Goal: Transaction & Acquisition: Purchase product/service

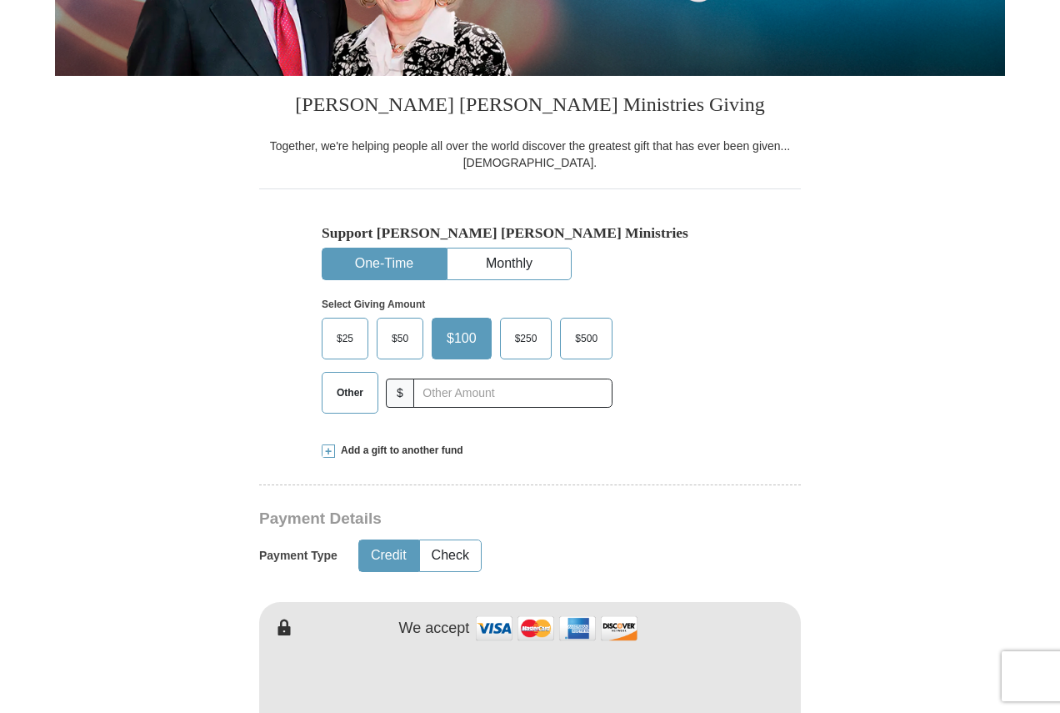
scroll to position [417, 0]
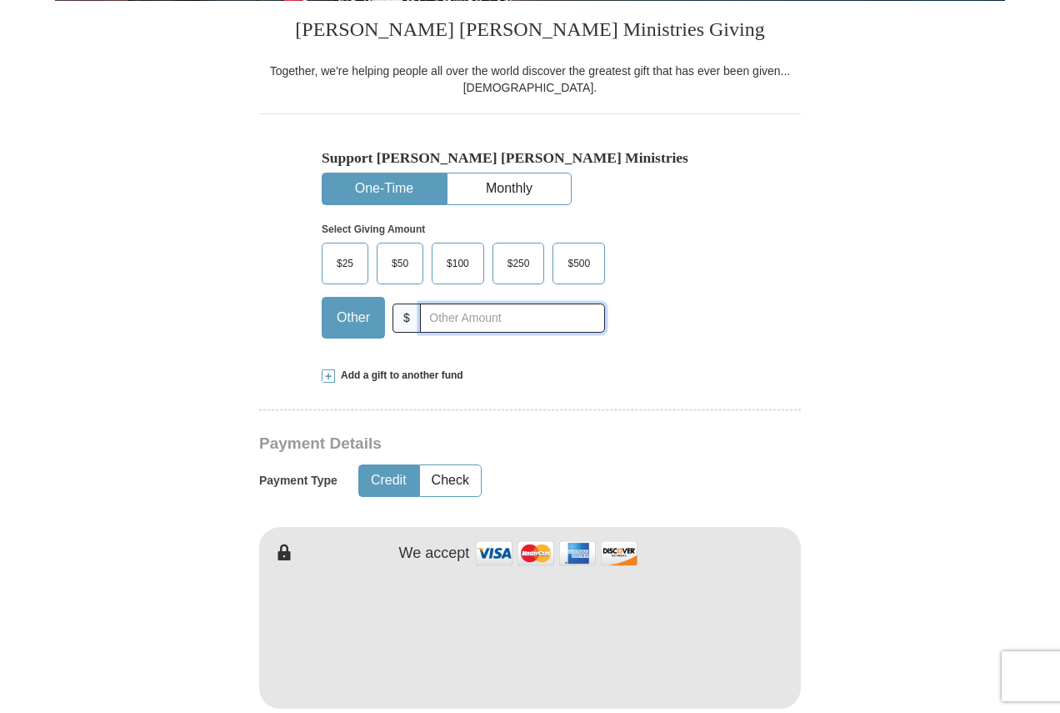
click at [508, 318] on input "text" at bounding box center [512, 317] width 185 height 29
type input "20"
click at [463, 483] on button "Check" at bounding box center [450, 480] width 61 height 31
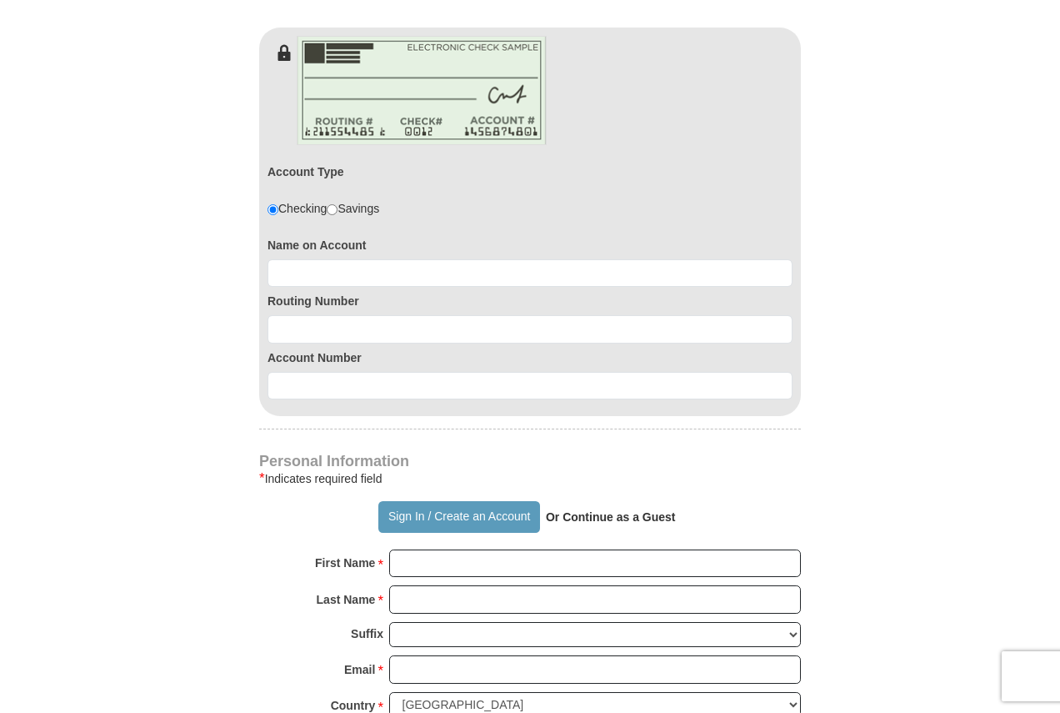
scroll to position [917, 0]
click at [448, 518] on button "Sign In / Create an Account" at bounding box center [458, 516] width 161 height 32
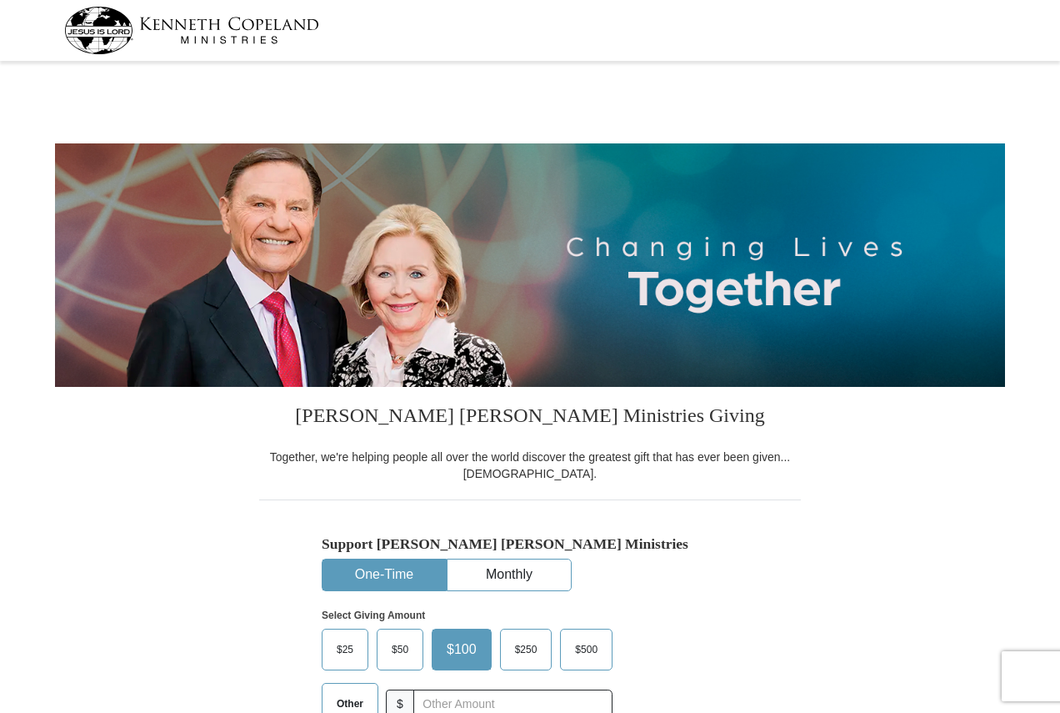
select select "PA"
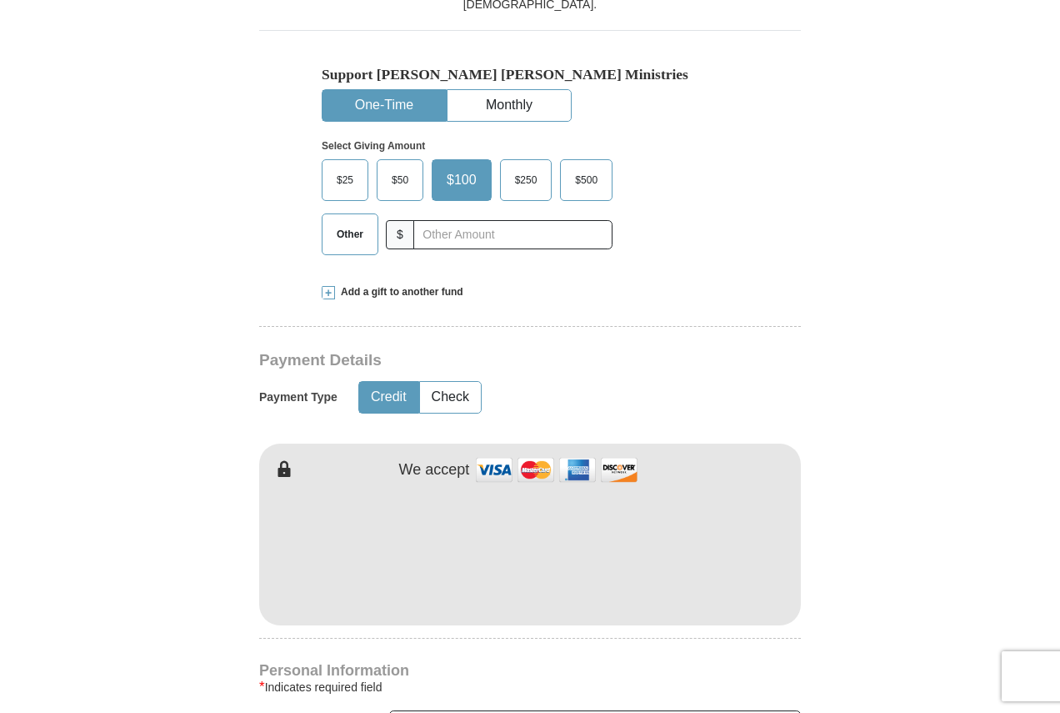
scroll to position [500, 0]
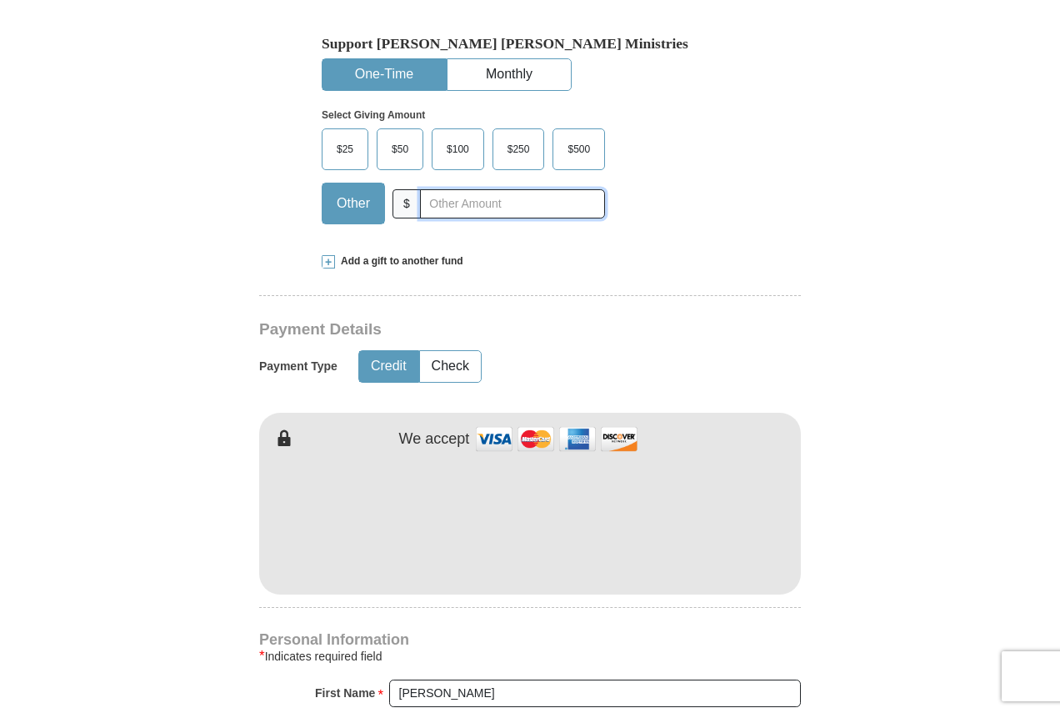
click at [459, 208] on input "text" at bounding box center [512, 203] width 185 height 29
type input "20"
click at [447, 365] on button "Check" at bounding box center [450, 366] width 61 height 31
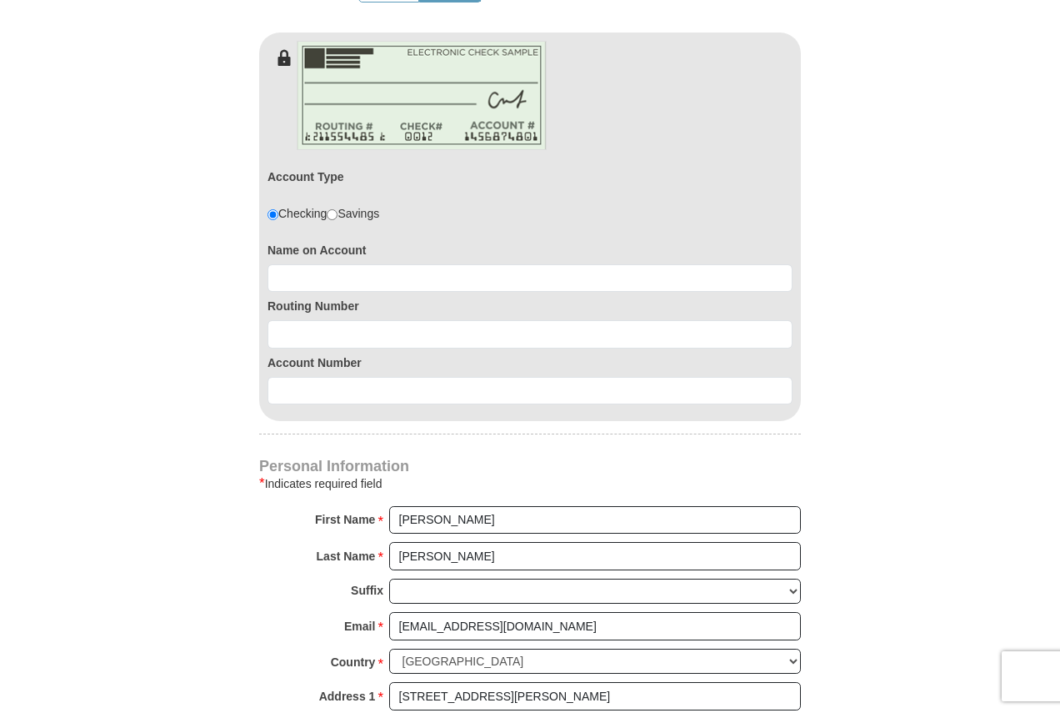
scroll to position [917, 0]
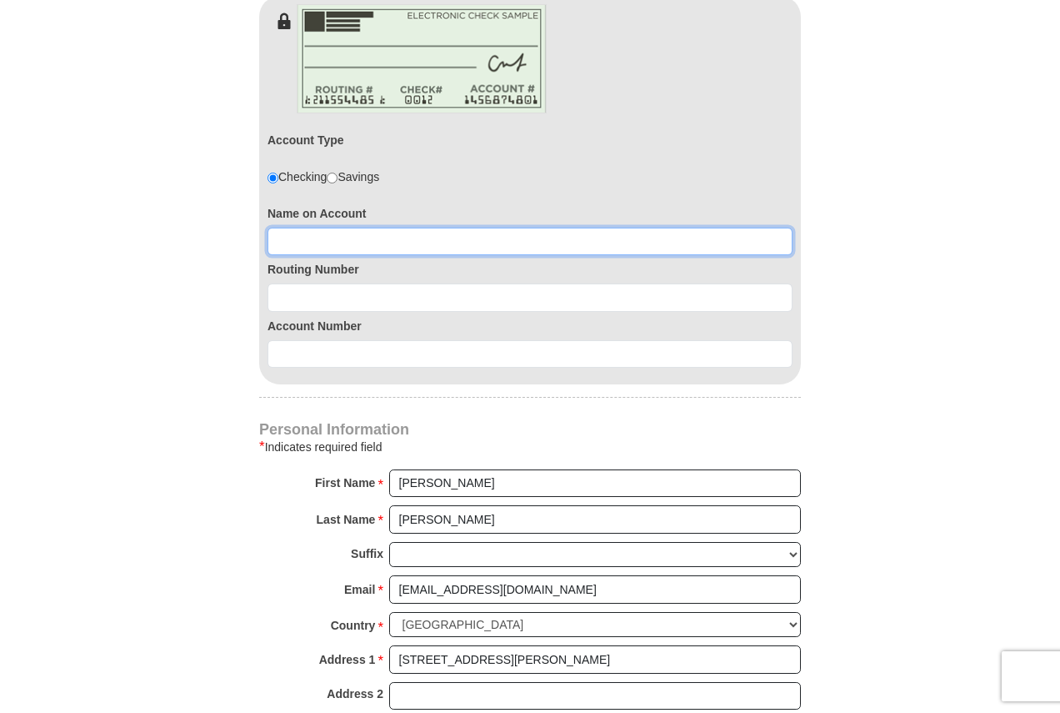
click at [388, 248] on input at bounding box center [530, 242] width 525 height 28
type input "Thomas D Howard"
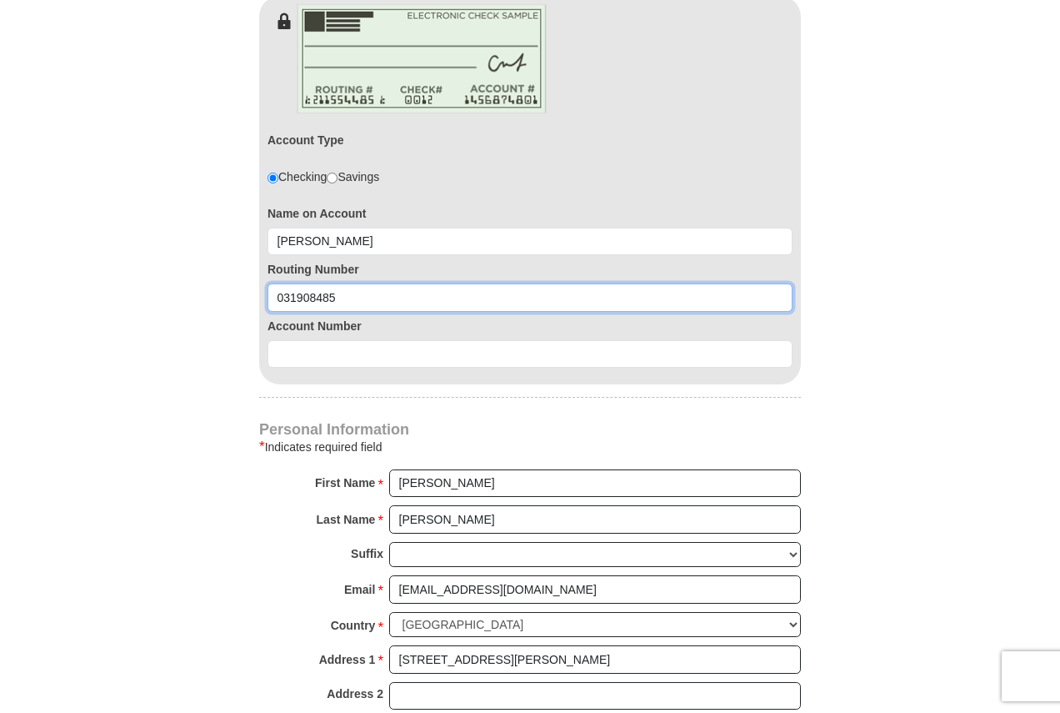
type input "031908485"
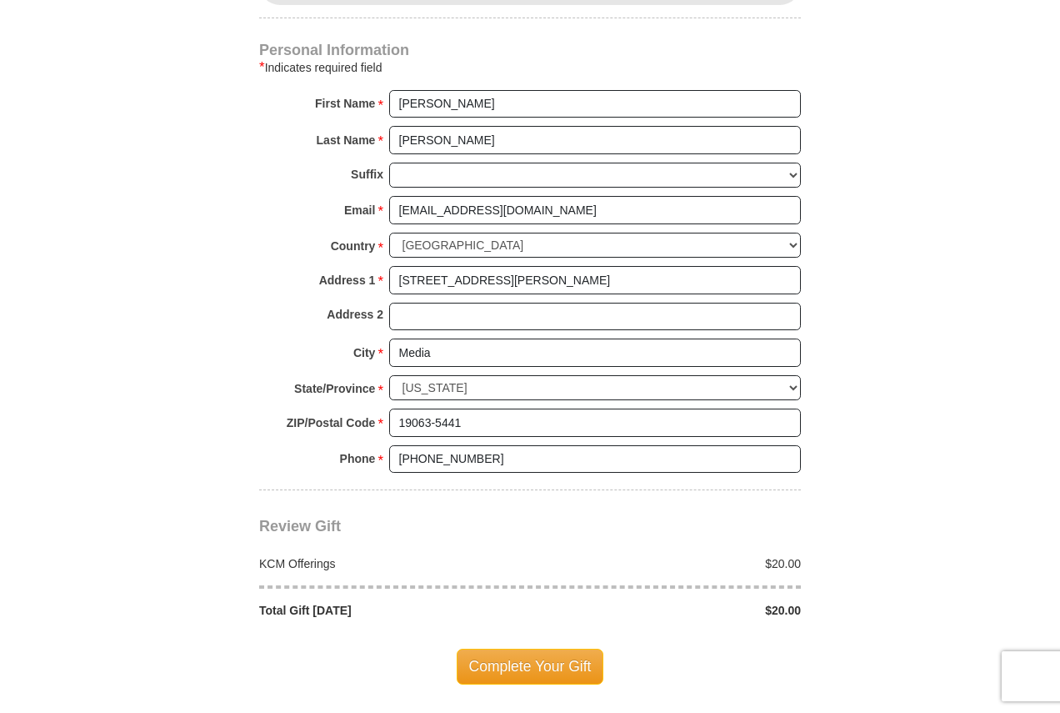
scroll to position [1334, 0]
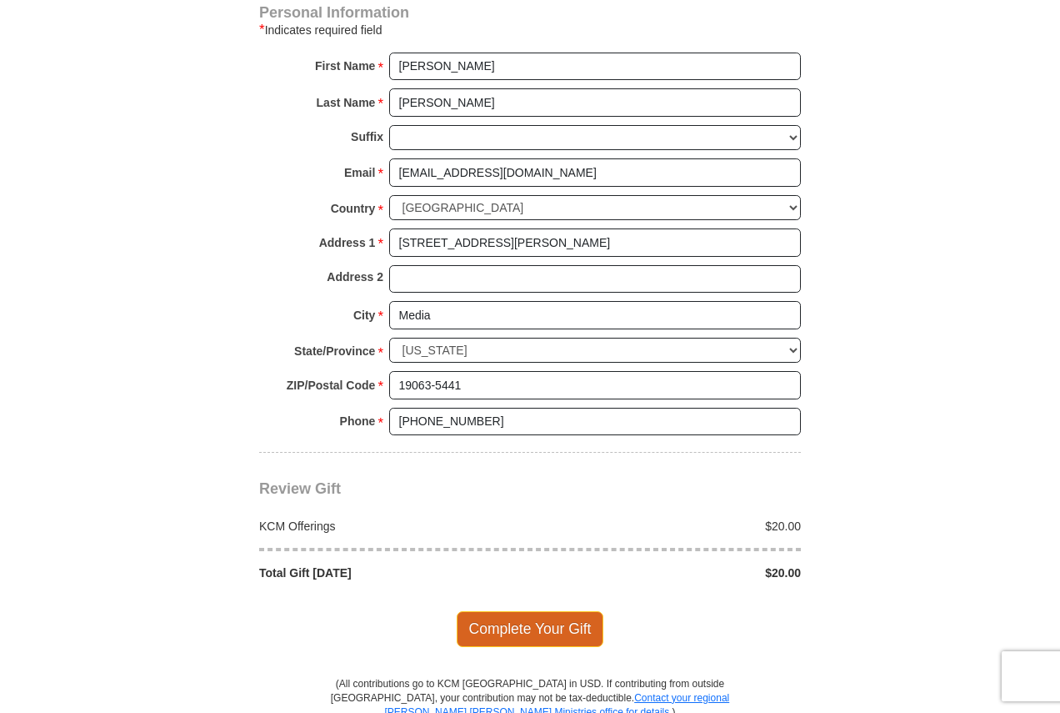
type input "0360154439"
drag, startPoint x: 493, startPoint y: 626, endPoint x: 484, endPoint y: 618, distance: 11.8
click at [497, 624] on span "Complete Your Gift" at bounding box center [531, 628] width 148 height 35
